Goal: Task Accomplishment & Management: Manage account settings

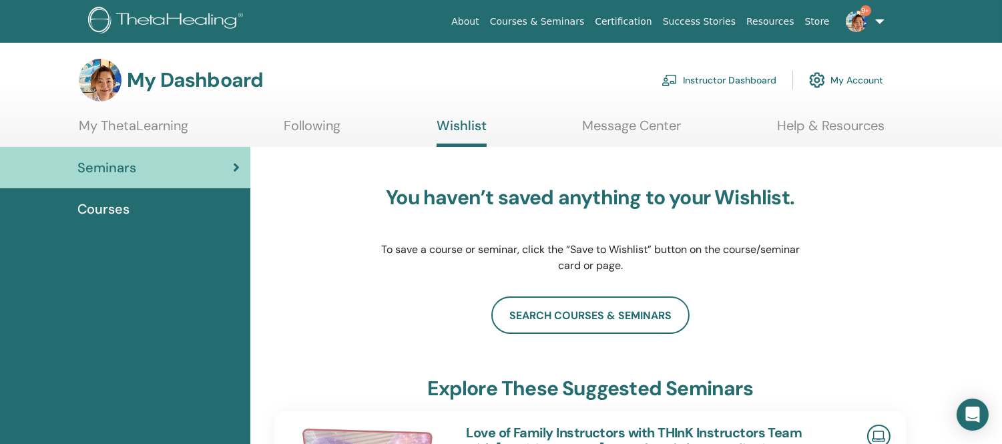
click at [737, 78] on link "Instructor Dashboard" at bounding box center [718, 79] width 115 height 29
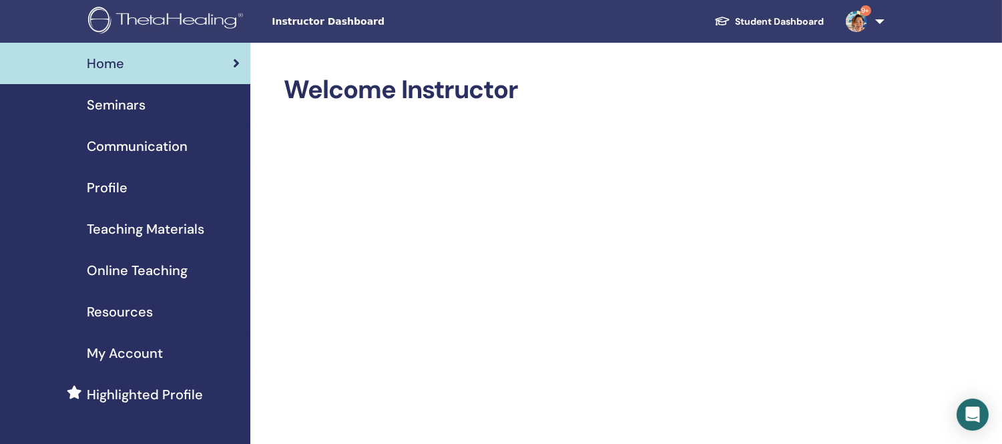
click at [127, 108] on span "Seminars" at bounding box center [116, 105] width 59 height 20
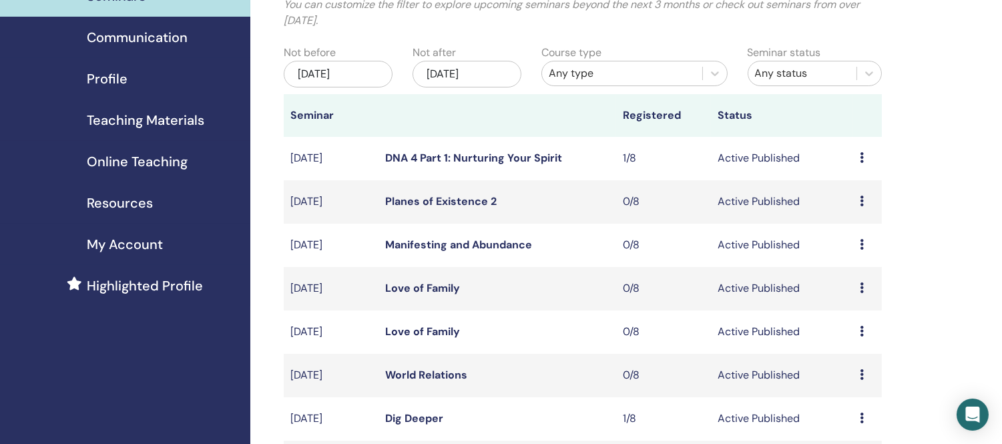
scroll to position [74, 0]
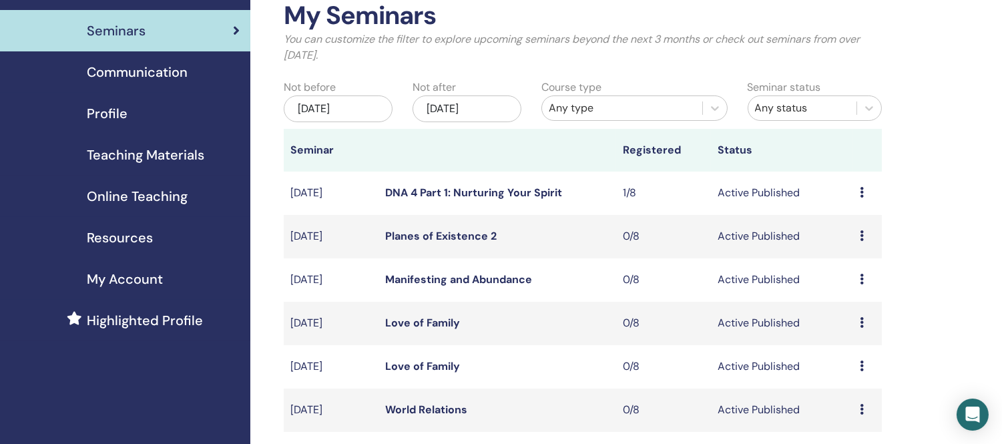
click at [504, 108] on div "[DATE]" at bounding box center [466, 108] width 109 height 27
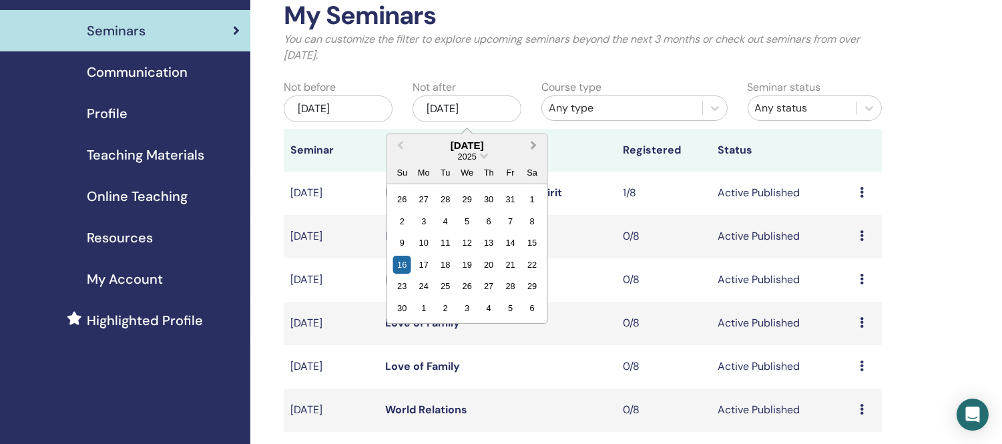
click at [537, 144] on button "Next Month" at bounding box center [535, 145] width 21 height 21
click at [470, 282] on div "31" at bounding box center [467, 286] width 18 height 18
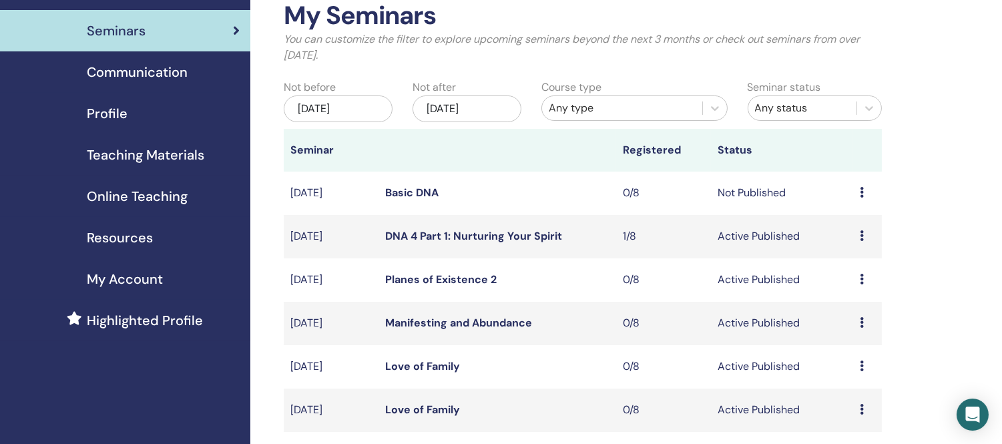
click at [419, 192] on link "Basic DNA" at bounding box center [411, 193] width 53 height 14
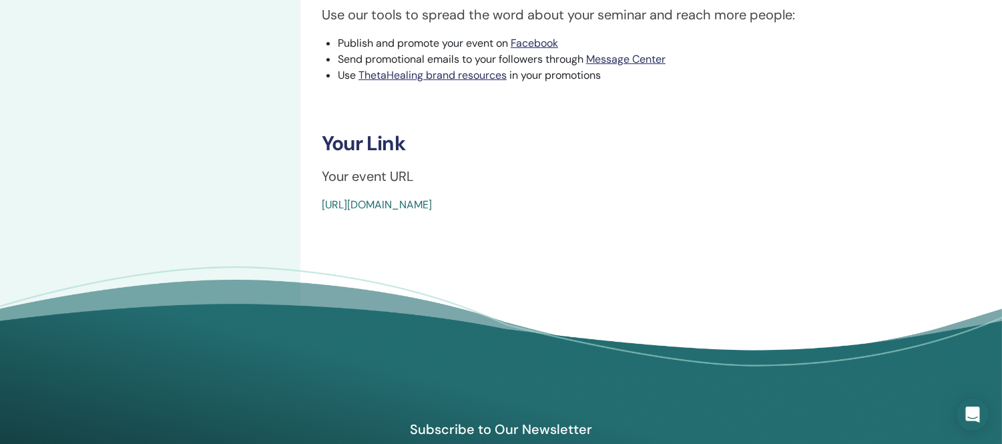
scroll to position [148, 0]
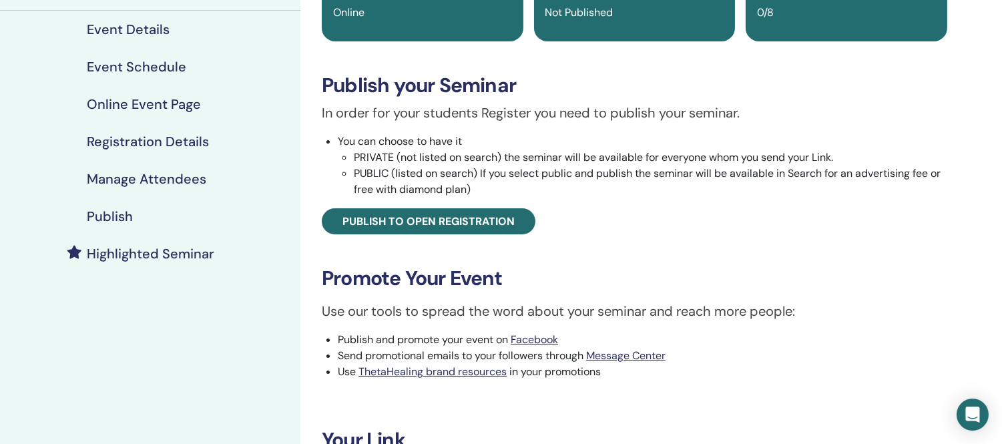
click at [103, 214] on h4 "Publish" at bounding box center [110, 216] width 46 height 16
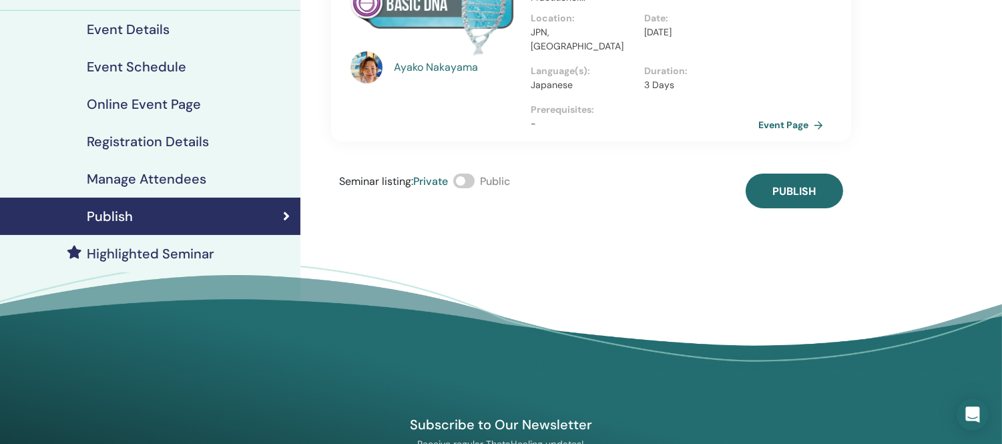
click at [475, 174] on span at bounding box center [463, 181] width 21 height 15
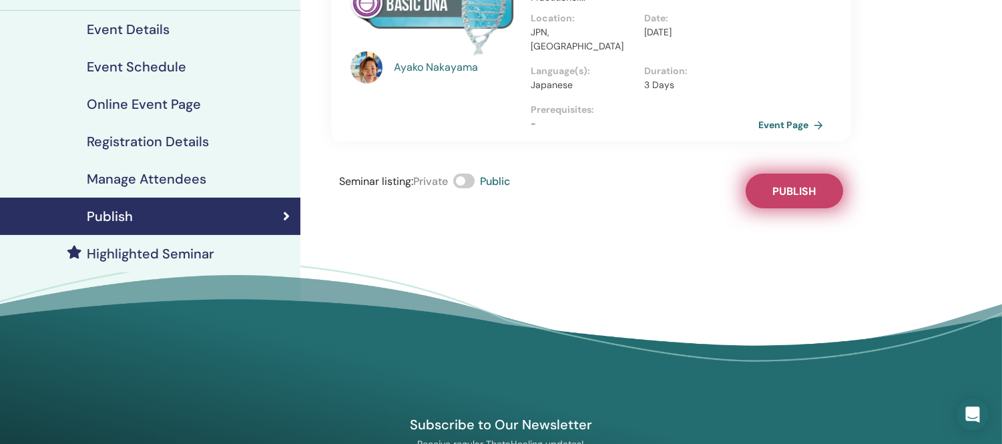
click at [808, 184] on span "Publish" at bounding box center [793, 191] width 43 height 14
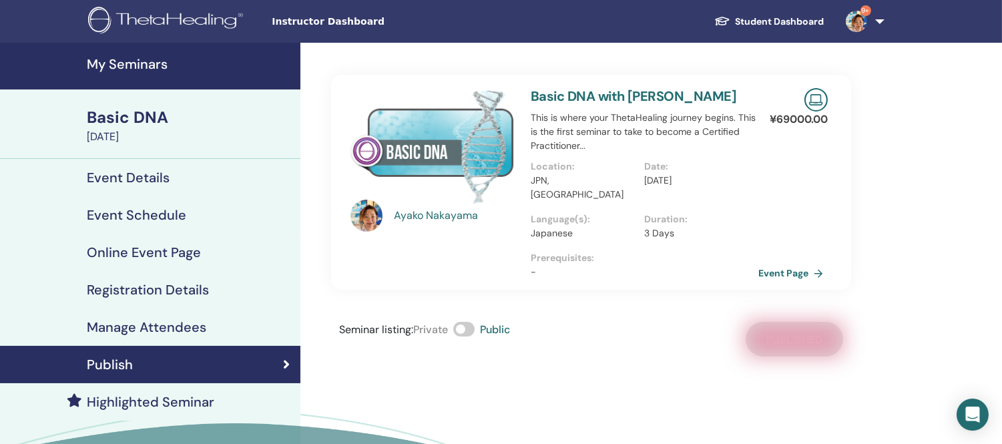
click at [123, 67] on h4 "My Seminars" at bounding box center [190, 64] width 206 height 16
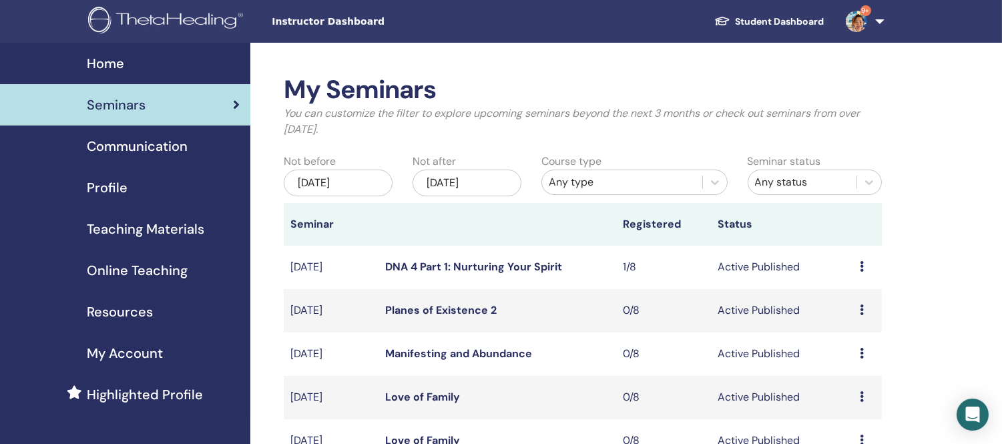
click at [496, 180] on div "[DATE]" at bounding box center [466, 183] width 109 height 27
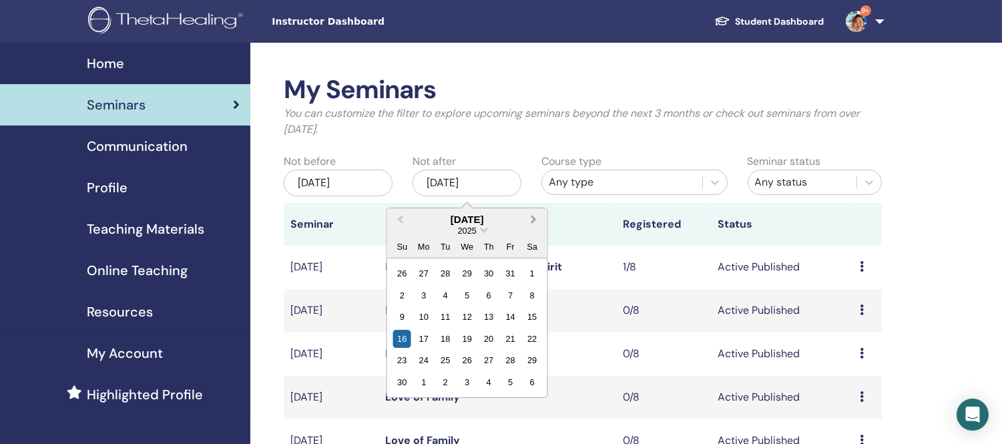
click at [534, 220] on span "Next Month" at bounding box center [534, 219] width 0 height 14
click at [460, 356] on div "31" at bounding box center [467, 360] width 18 height 18
